Goal: Task Accomplishment & Management: Manage account settings

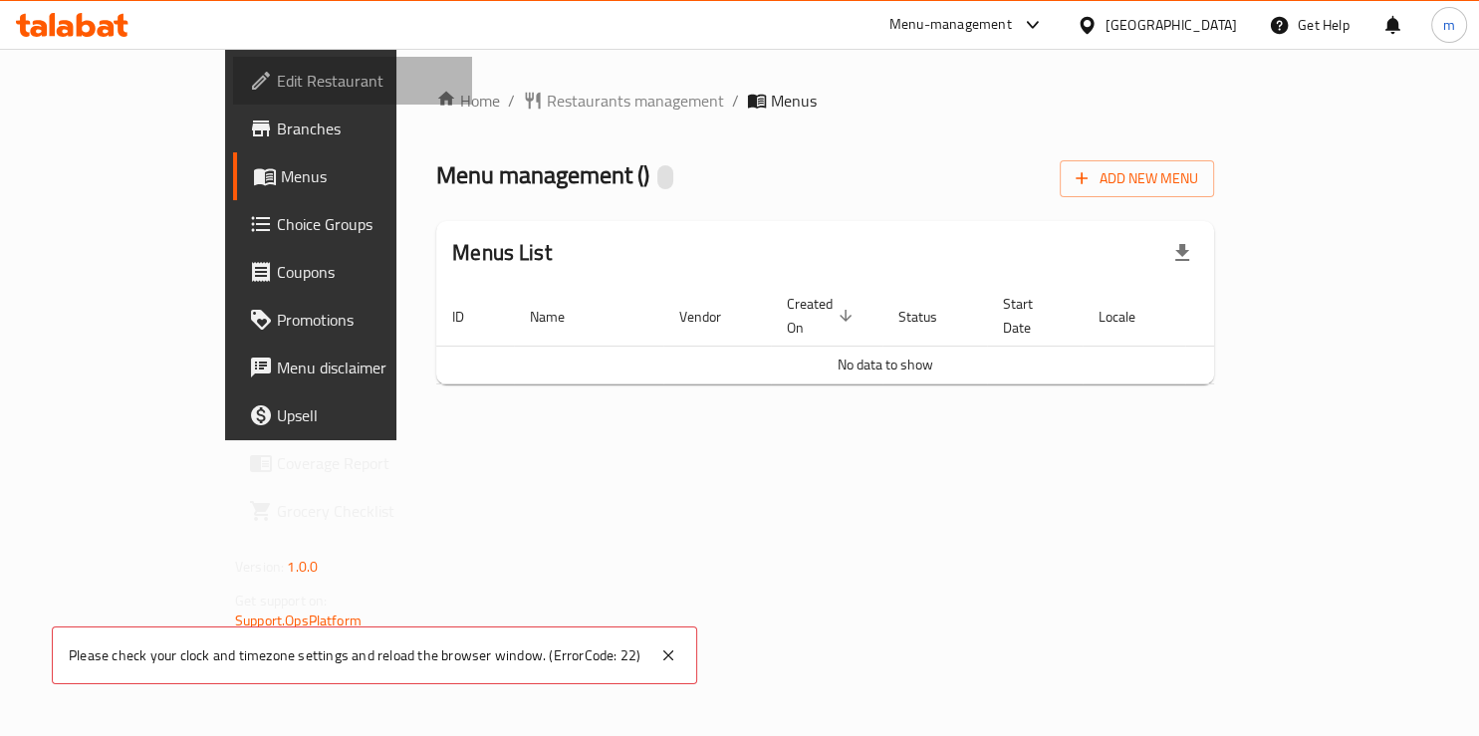
click at [277, 78] on span "Edit Restaurant" at bounding box center [366, 81] width 179 height 24
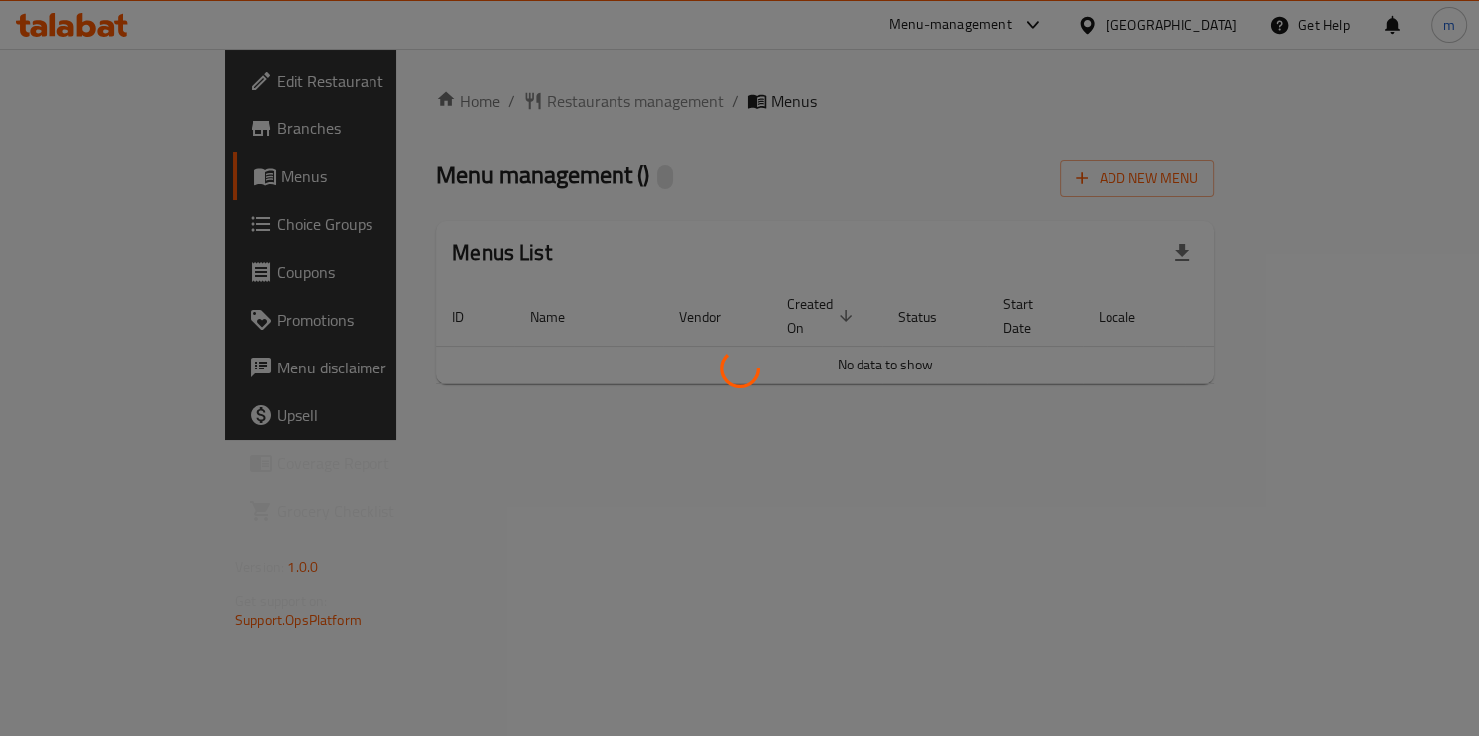
click at [102, 131] on div at bounding box center [739, 368] width 1479 height 736
click at [86, 128] on div at bounding box center [739, 368] width 1479 height 736
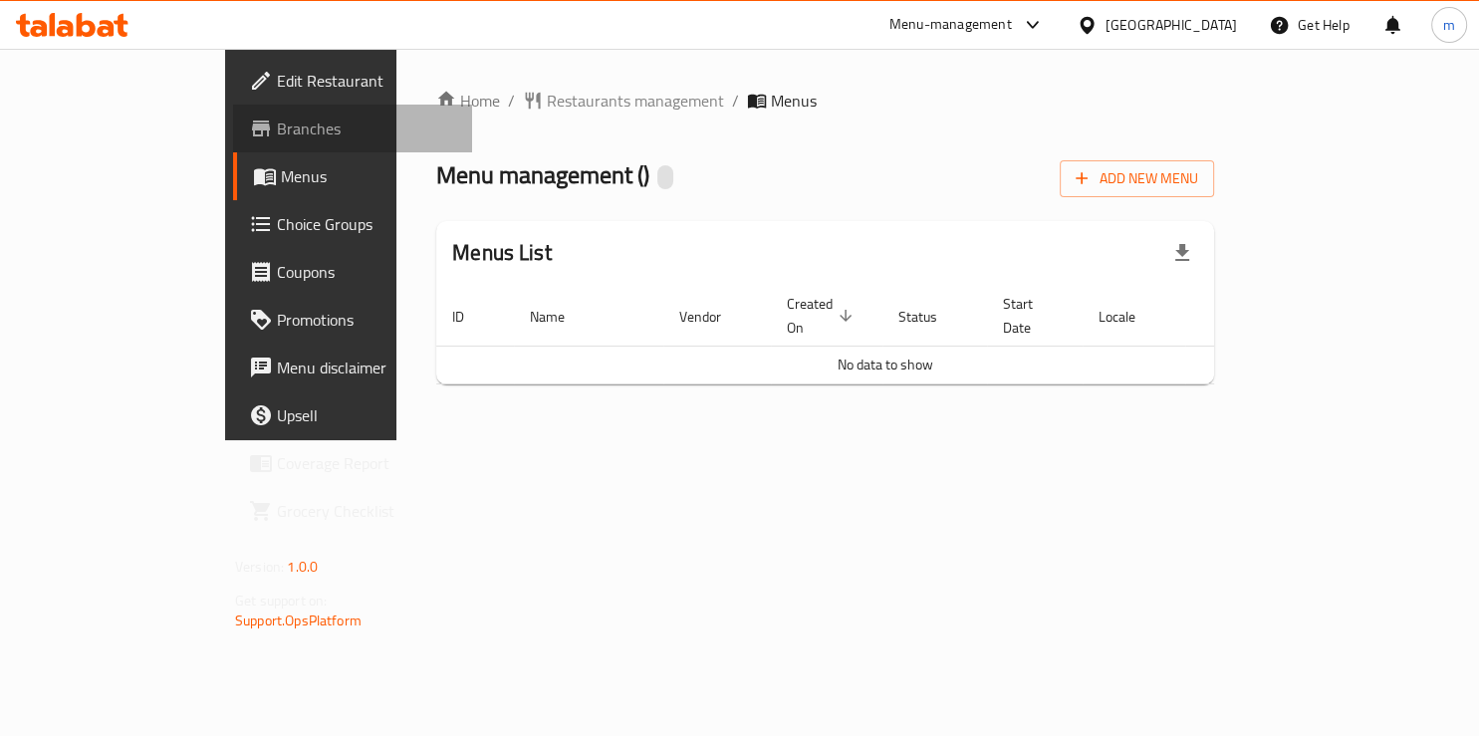
click at [277, 140] on span "Branches" at bounding box center [366, 129] width 179 height 24
